Goal: Task Accomplishment & Management: Use online tool/utility

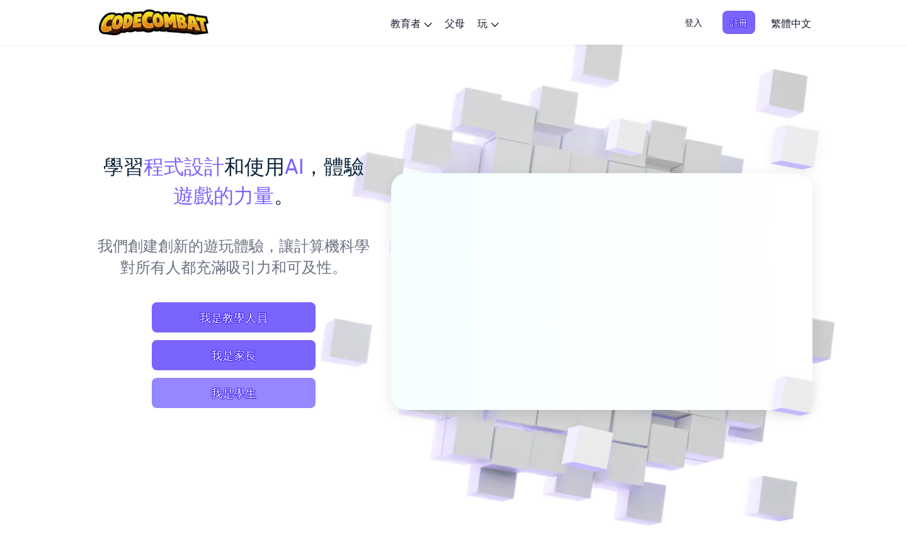
click at [291, 390] on span "我是學生" at bounding box center [234, 393] width 164 height 30
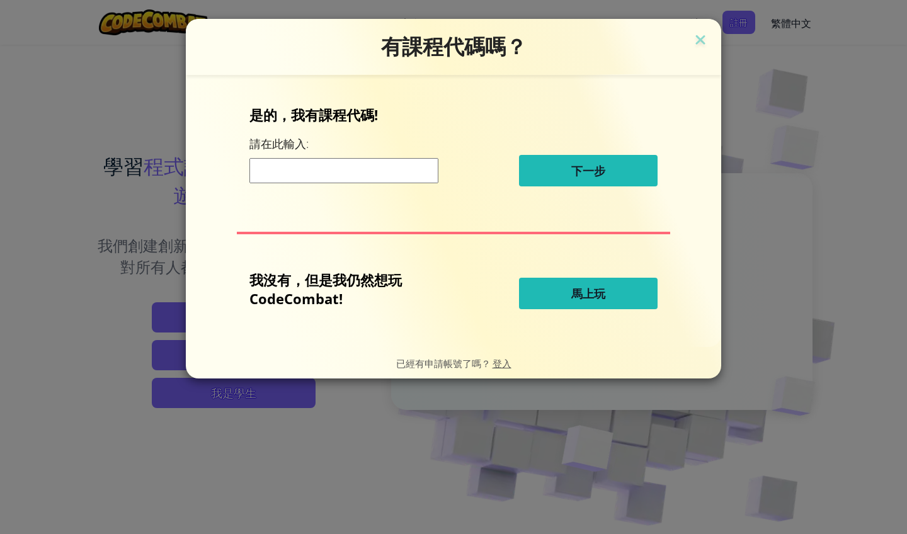
click at [622, 296] on button "馬上玩" at bounding box center [588, 293] width 139 height 31
click at [600, 287] on span "馬上玩" at bounding box center [588, 293] width 34 height 15
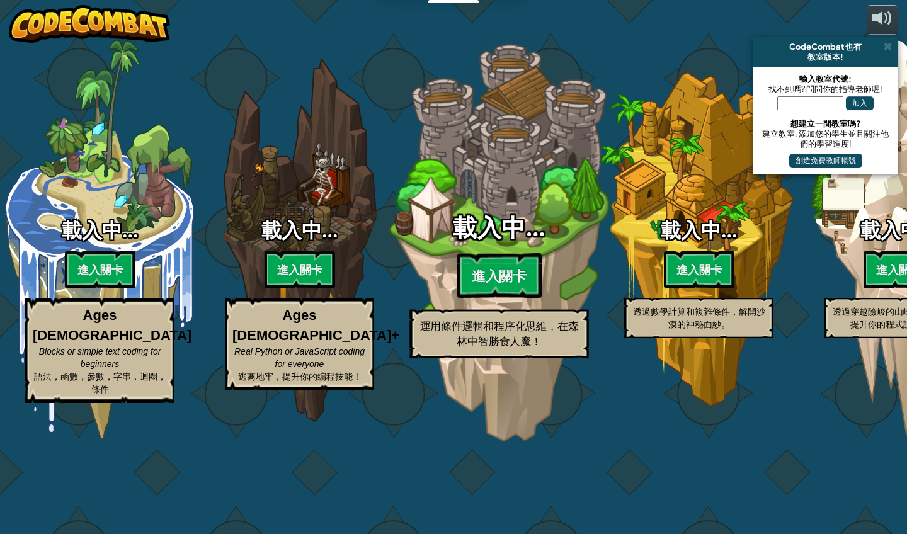
click at [561, 288] on div "載入中… 進入關卡 運用條件邏輯和程序化思維，在森林中智勝食人魔！" at bounding box center [498, 286] width 239 height 142
select select "zh-HANT"
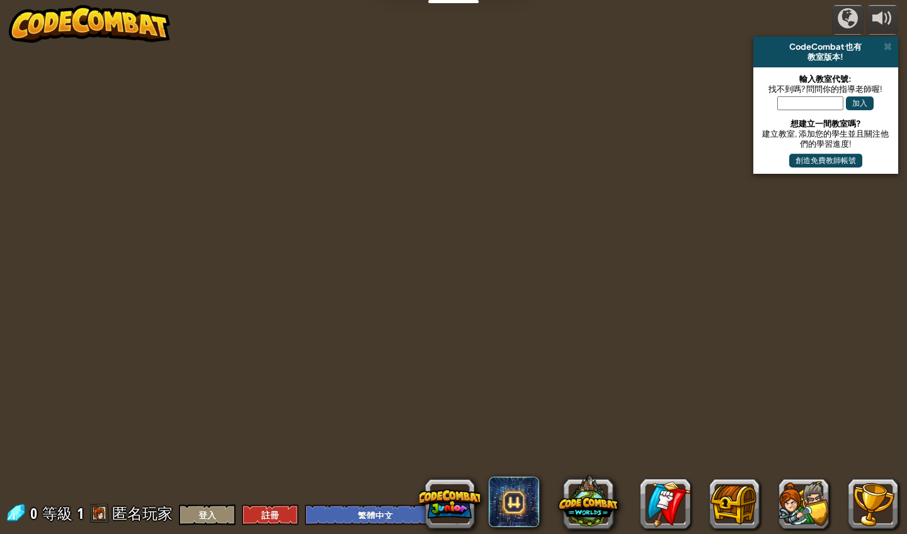
select select "zh-HANT"
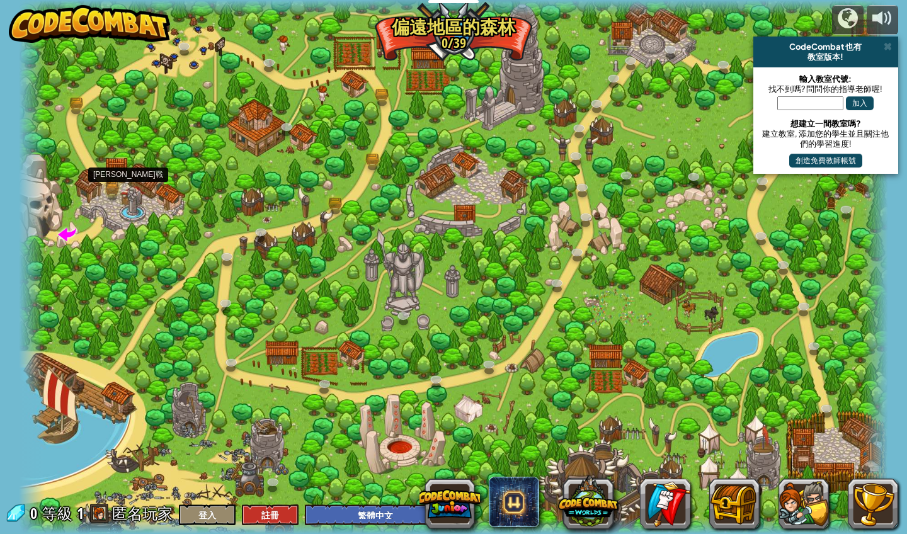
click at [115, 193] on link at bounding box center [113, 191] width 25 height 25
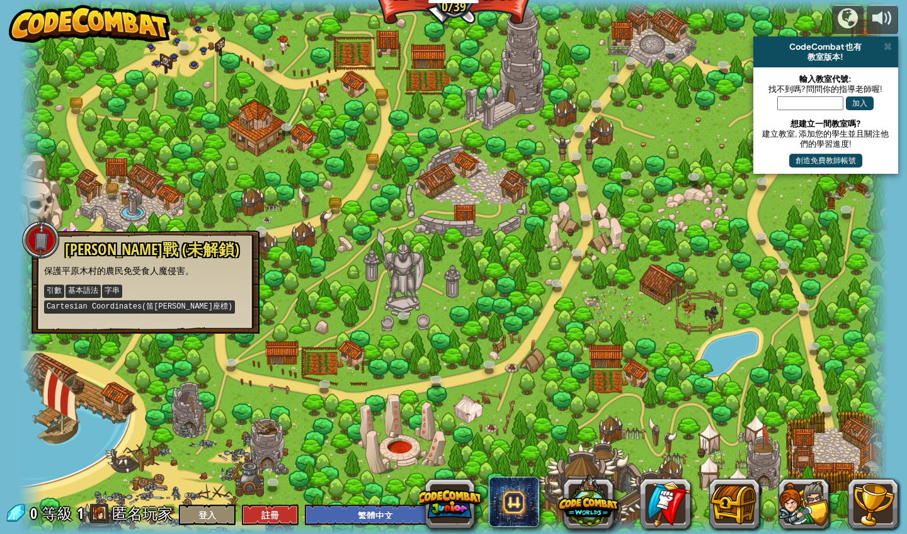
click at [251, 230] on link at bounding box center [262, 233] width 25 height 25
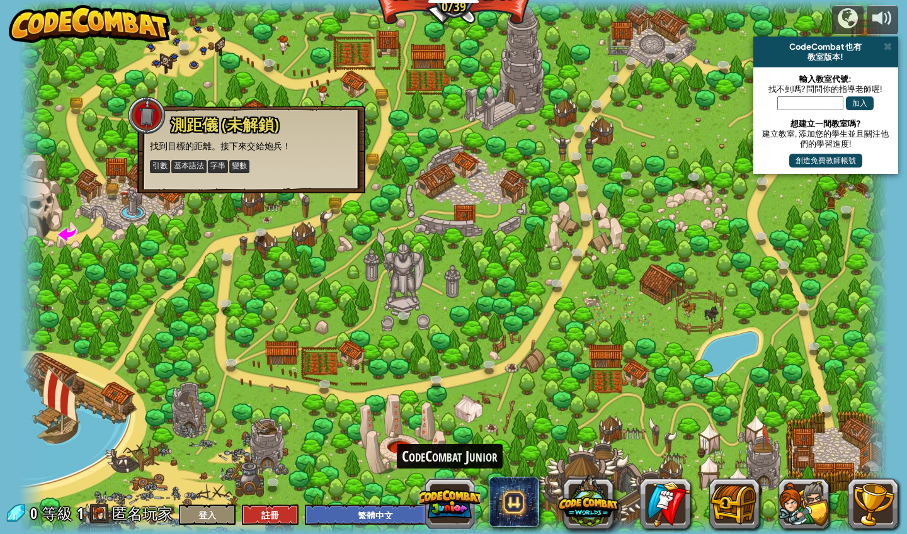
click at [453, 513] on button at bounding box center [449, 504] width 60 height 60
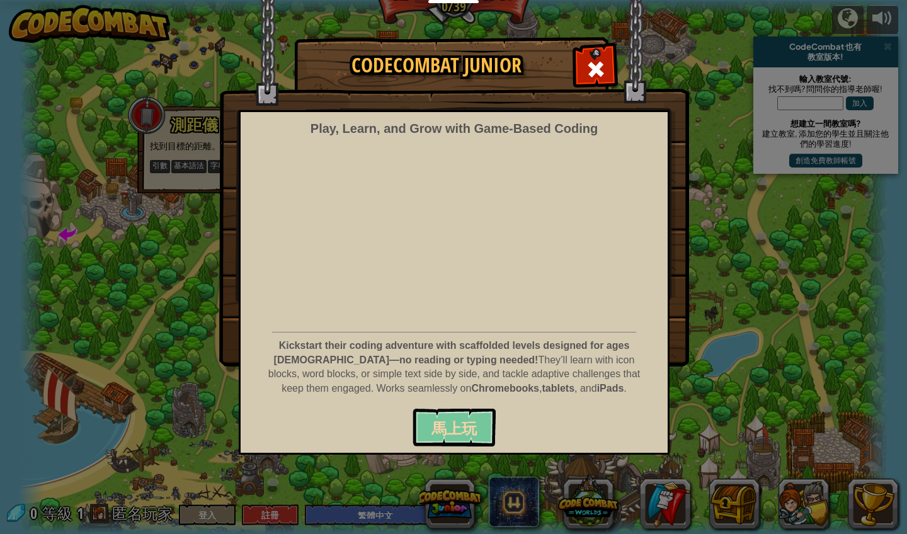
click at [475, 418] on span "馬上玩" at bounding box center [453, 428] width 45 height 20
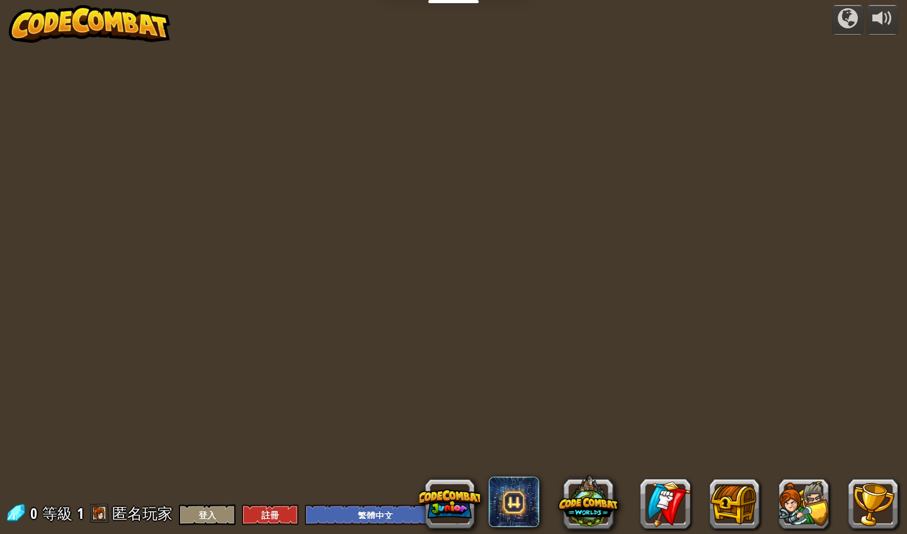
select select "zh-HANT"
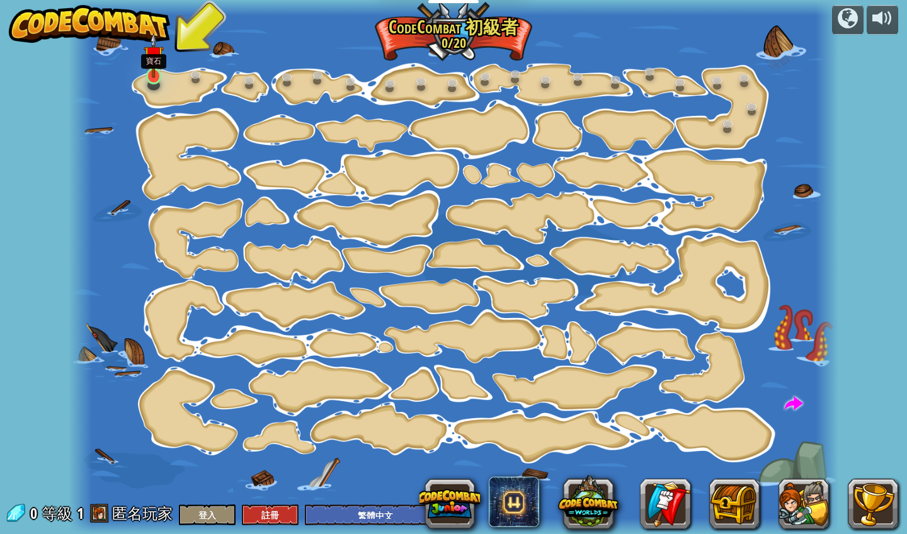
click at [154, 85] on link at bounding box center [154, 76] width 25 height 25
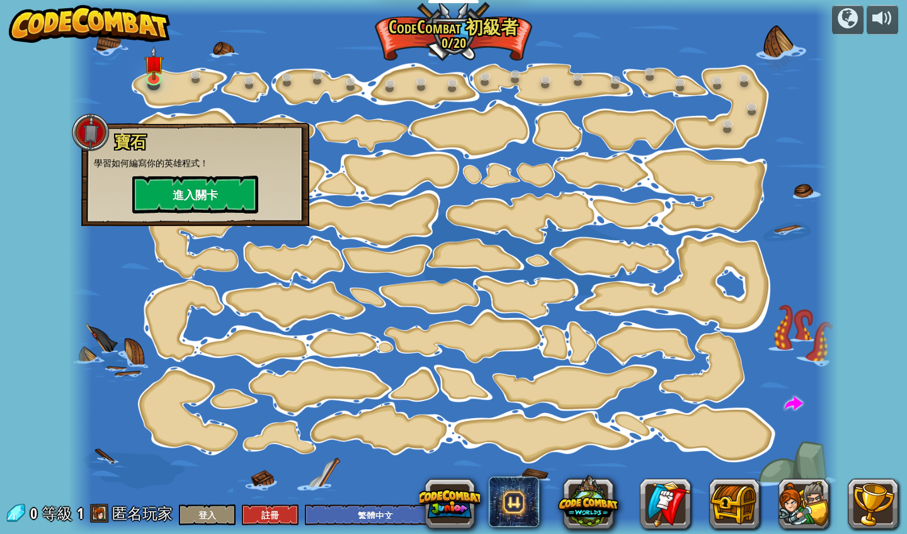
click at [214, 188] on button "進入關卡" at bounding box center [195, 195] width 126 height 38
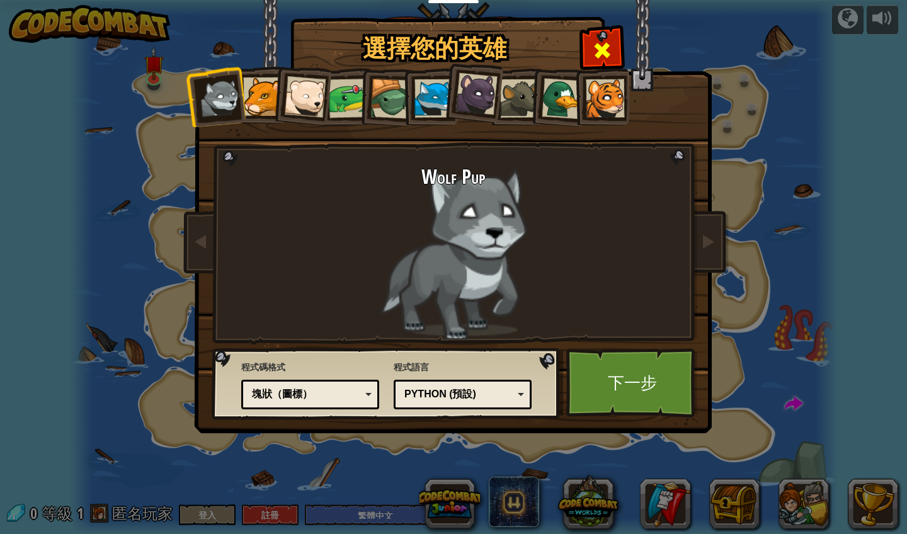
click at [607, 50] on span at bounding box center [602, 50] width 20 height 20
